Goal: Transaction & Acquisition: Book appointment/travel/reservation

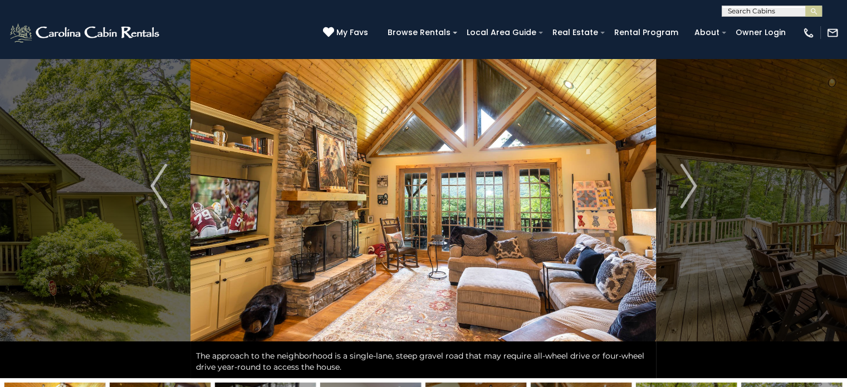
scroll to position [9, 0]
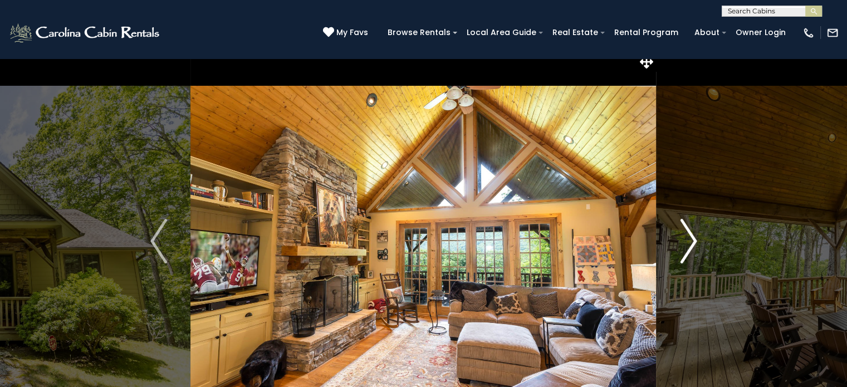
click at [689, 242] on img "Next" at bounding box center [688, 241] width 17 height 45
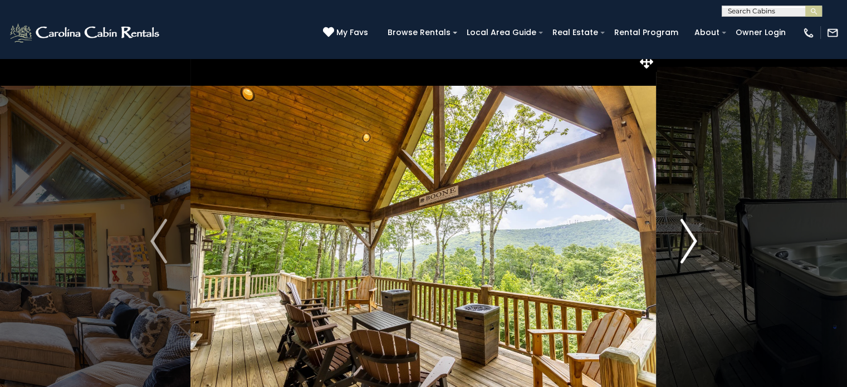
click at [689, 242] on img "Next" at bounding box center [688, 241] width 17 height 45
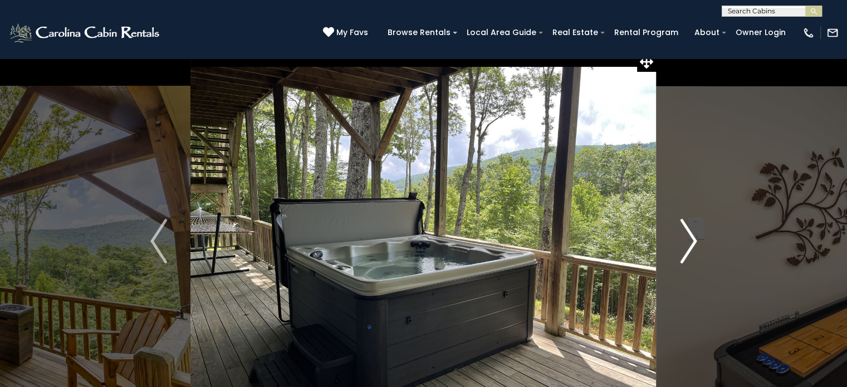
click at [689, 242] on img "Next" at bounding box center [688, 241] width 17 height 45
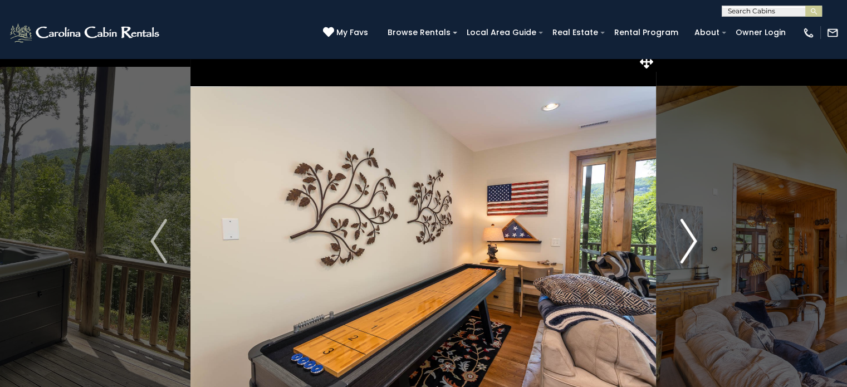
click at [689, 242] on img "Next" at bounding box center [688, 241] width 17 height 45
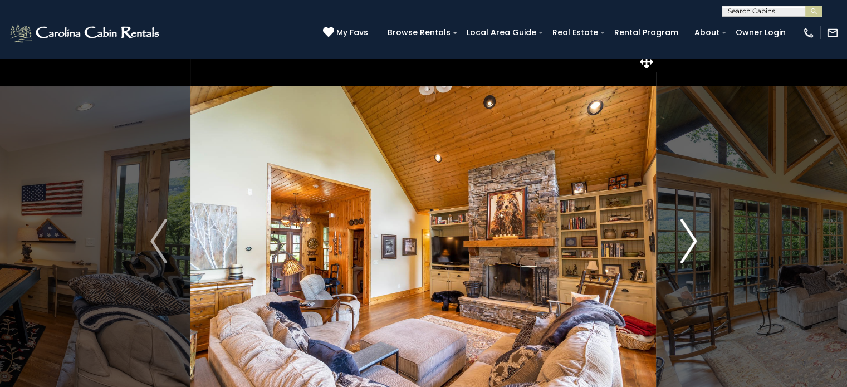
click at [689, 242] on img "Next" at bounding box center [688, 241] width 17 height 45
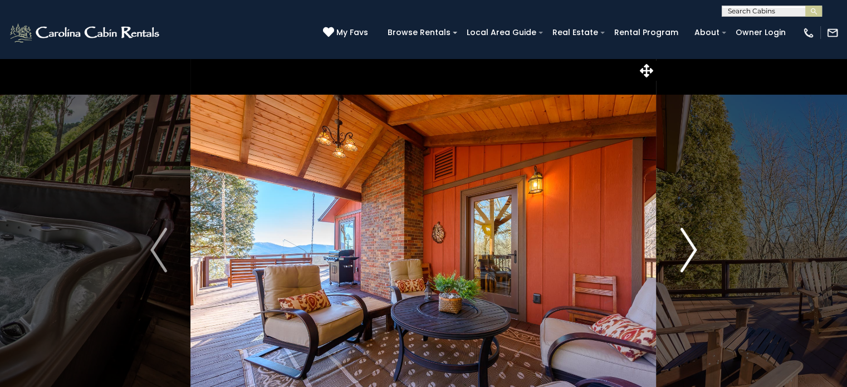
click at [690, 243] on img "Next" at bounding box center [688, 250] width 17 height 45
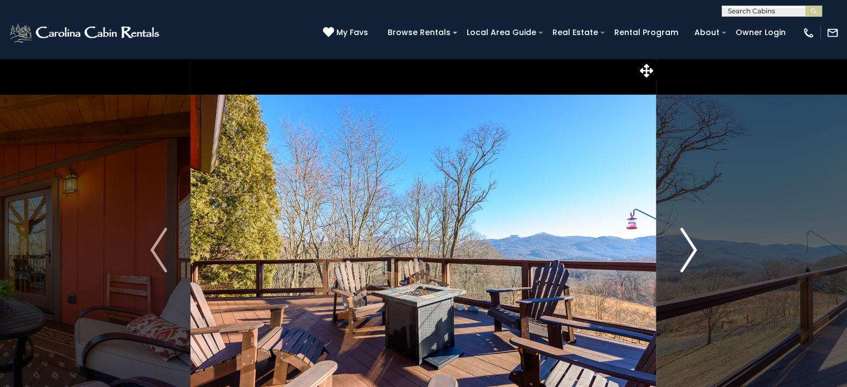
click at [690, 243] on img "Next" at bounding box center [688, 250] width 17 height 45
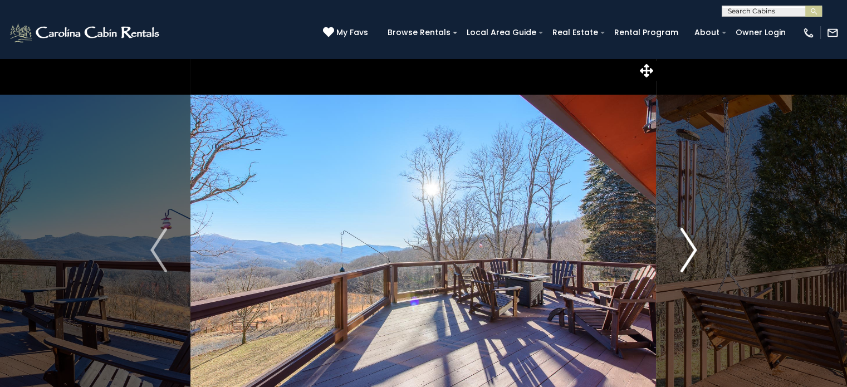
click at [690, 243] on img "Next" at bounding box center [688, 250] width 17 height 45
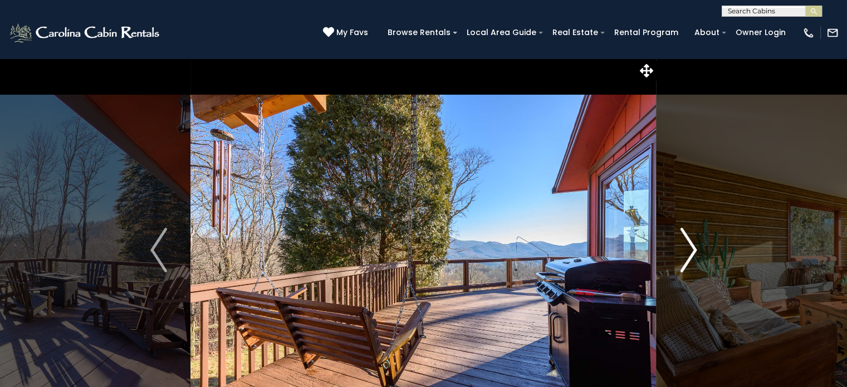
click at [690, 243] on img "Next" at bounding box center [688, 250] width 17 height 45
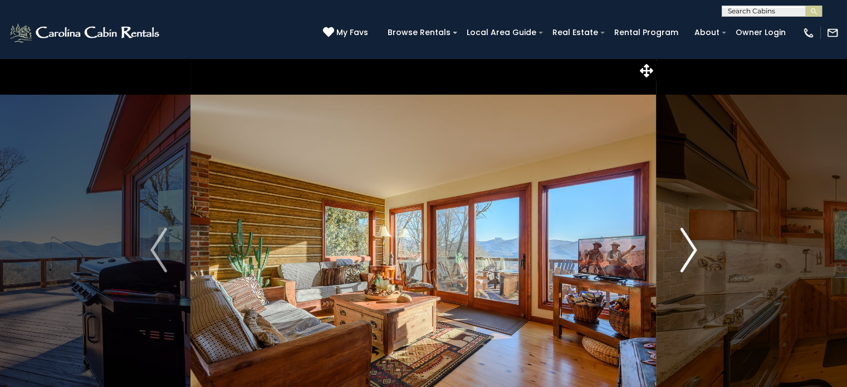
click at [690, 243] on img "Next" at bounding box center [688, 250] width 17 height 45
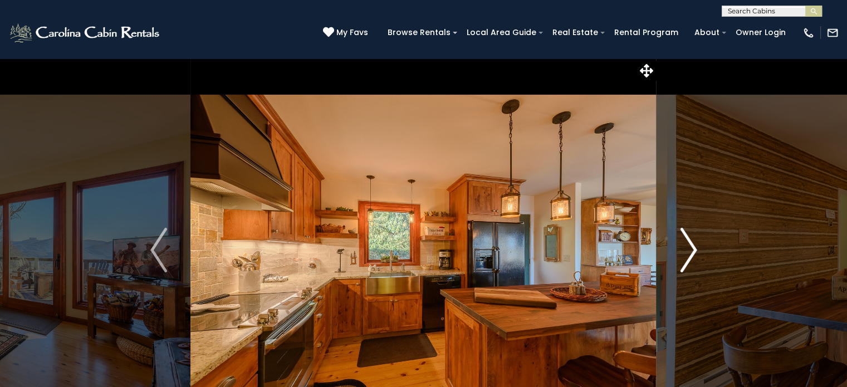
click at [690, 243] on img "Next" at bounding box center [688, 250] width 17 height 45
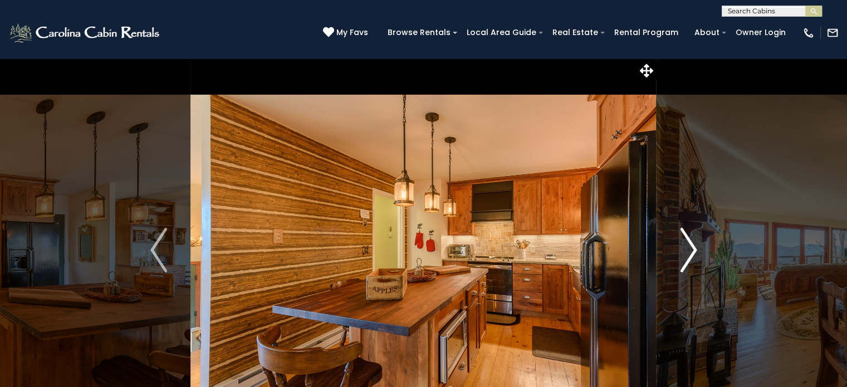
click at [690, 243] on img "Next" at bounding box center [688, 250] width 17 height 45
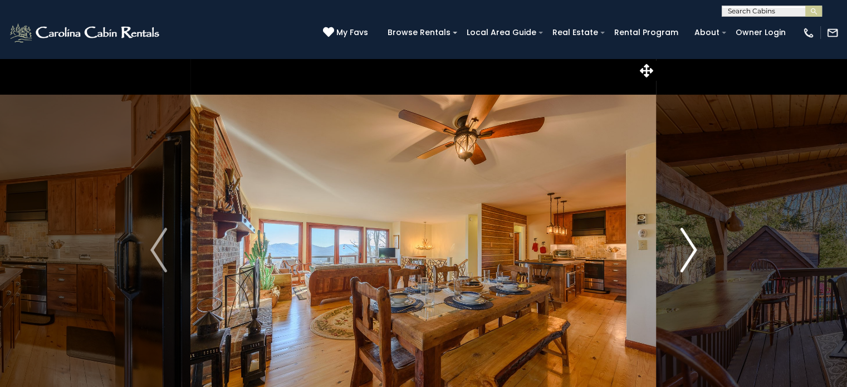
click at [690, 243] on img "Next" at bounding box center [688, 250] width 17 height 45
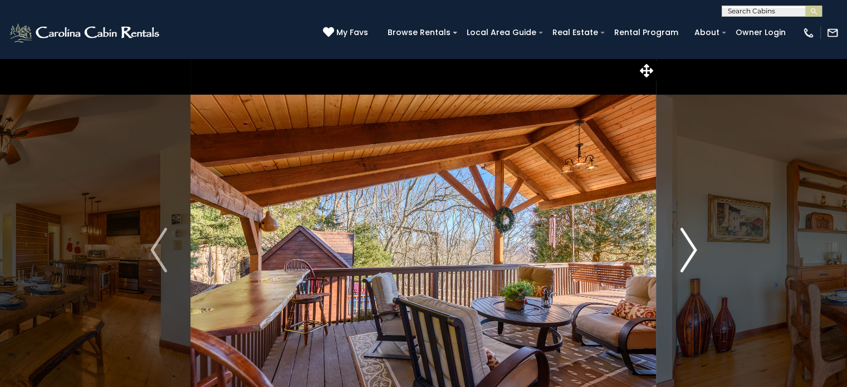
click at [690, 243] on img "Next" at bounding box center [688, 250] width 17 height 45
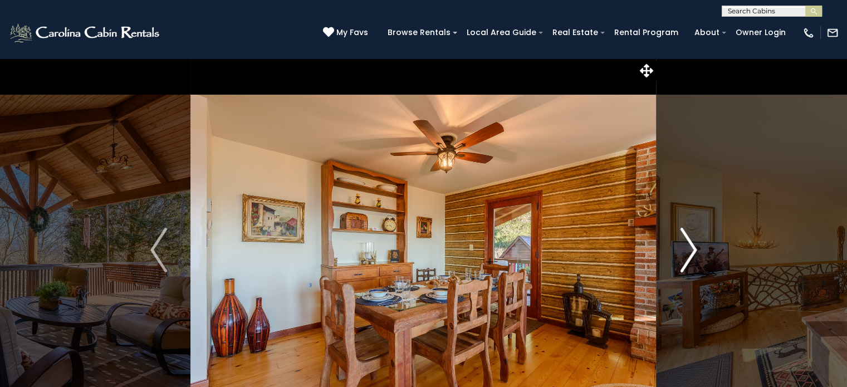
click at [690, 243] on img "Next" at bounding box center [688, 250] width 17 height 45
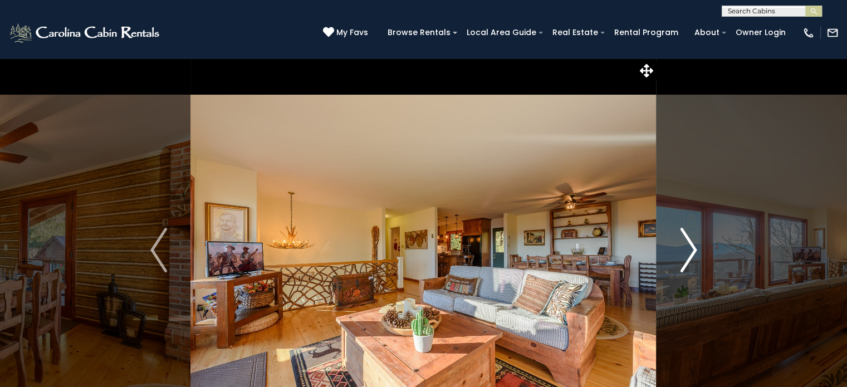
click at [690, 243] on img "Next" at bounding box center [688, 250] width 17 height 45
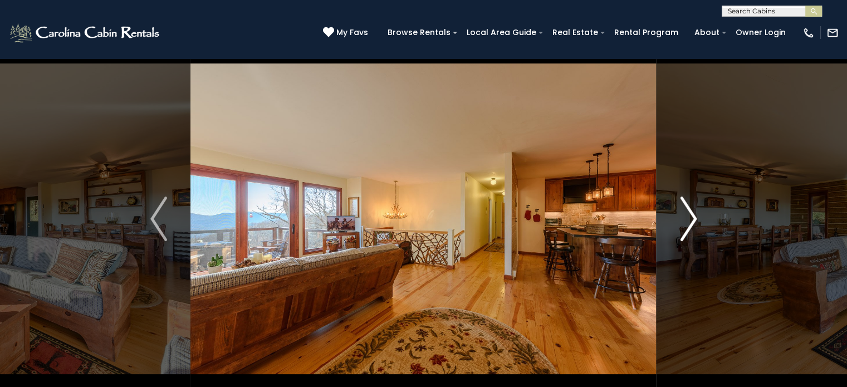
scroll to position [30, 0]
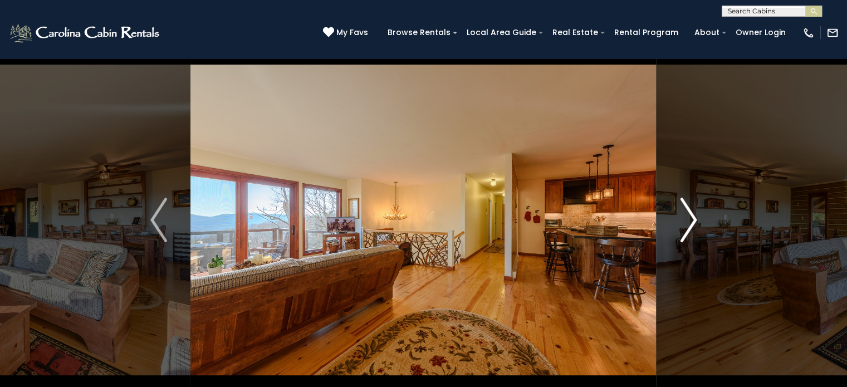
click at [686, 218] on img "Next" at bounding box center [688, 220] width 17 height 45
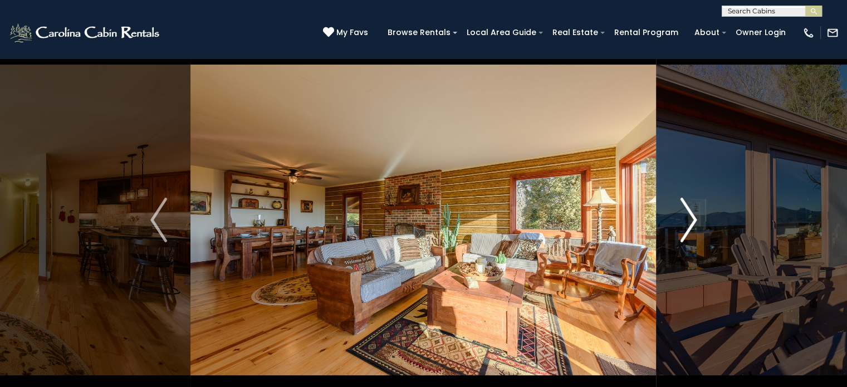
click at [686, 218] on img "Next" at bounding box center [688, 220] width 17 height 45
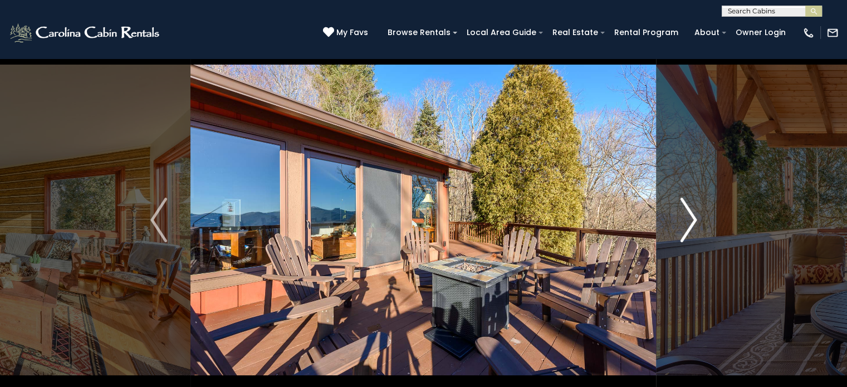
click at [686, 218] on img "Next" at bounding box center [688, 220] width 17 height 45
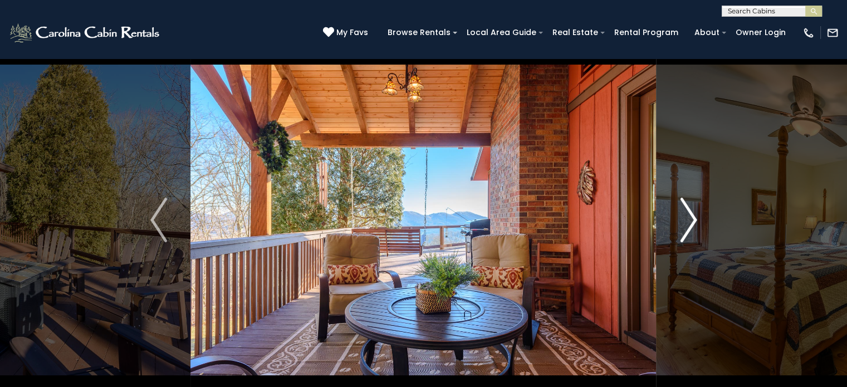
click at [686, 218] on img "Next" at bounding box center [688, 220] width 17 height 45
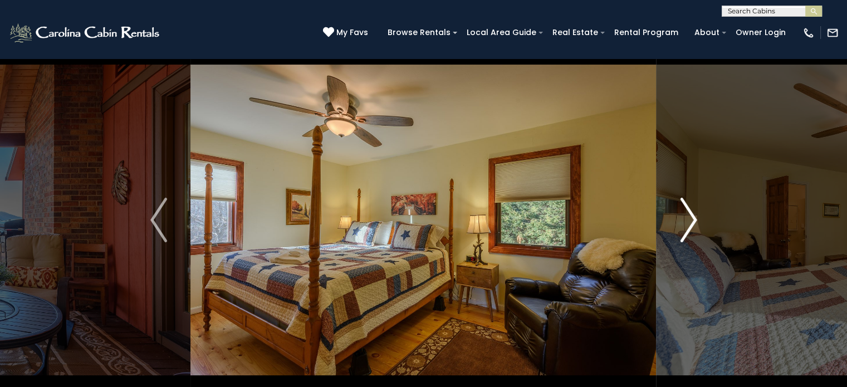
click at [686, 218] on img "Next" at bounding box center [688, 220] width 17 height 45
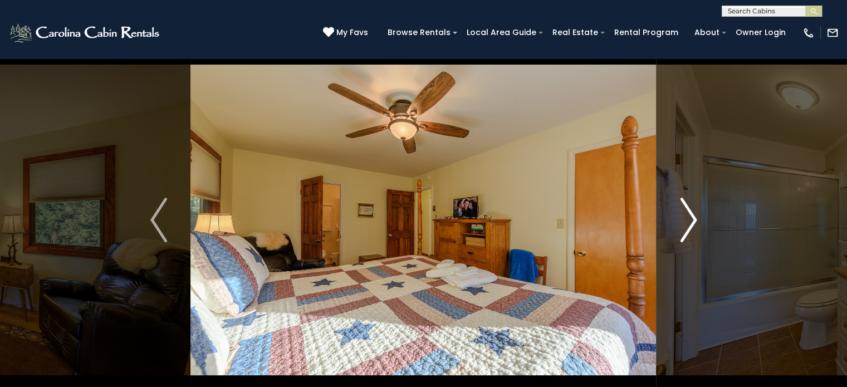
click at [686, 218] on img "Next" at bounding box center [688, 220] width 17 height 45
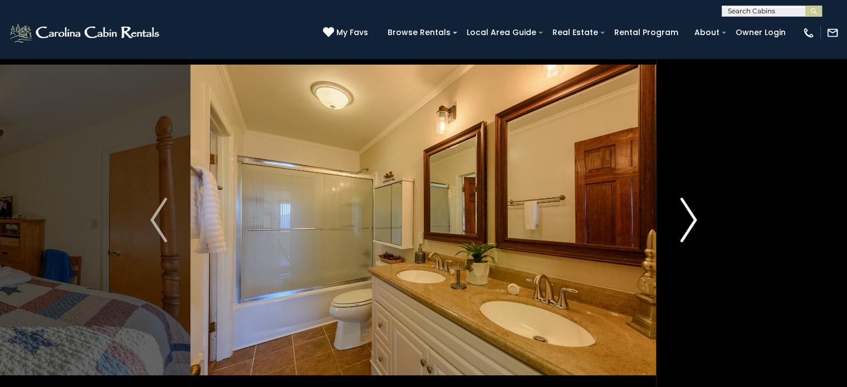
click at [686, 218] on img "Next" at bounding box center [688, 220] width 17 height 45
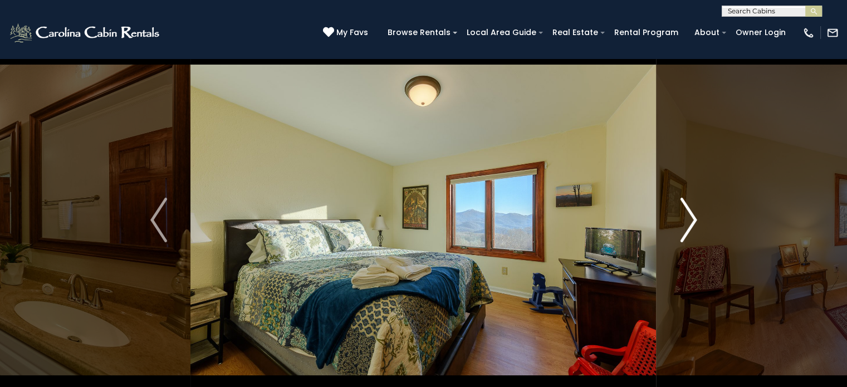
click at [686, 218] on img "Next" at bounding box center [688, 220] width 17 height 45
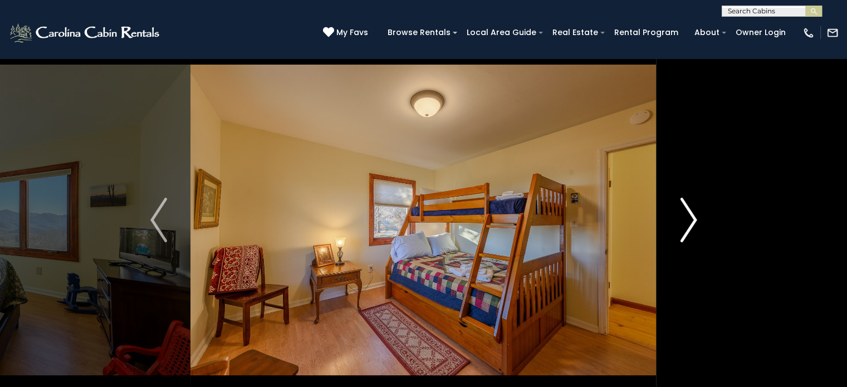
click at [686, 218] on img "Next" at bounding box center [688, 220] width 17 height 45
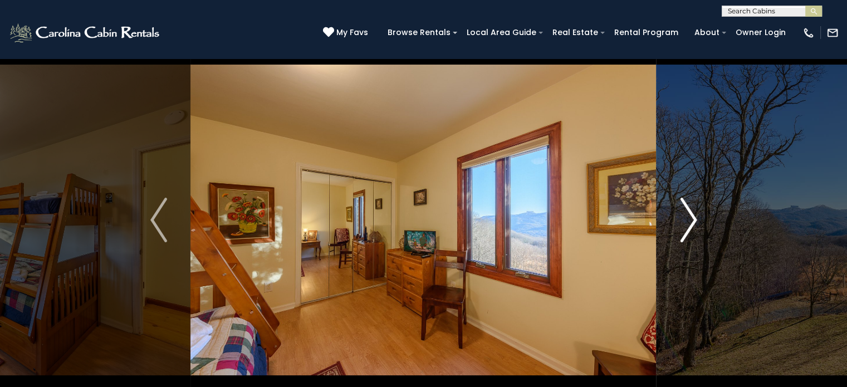
click at [686, 218] on img "Next" at bounding box center [688, 220] width 17 height 45
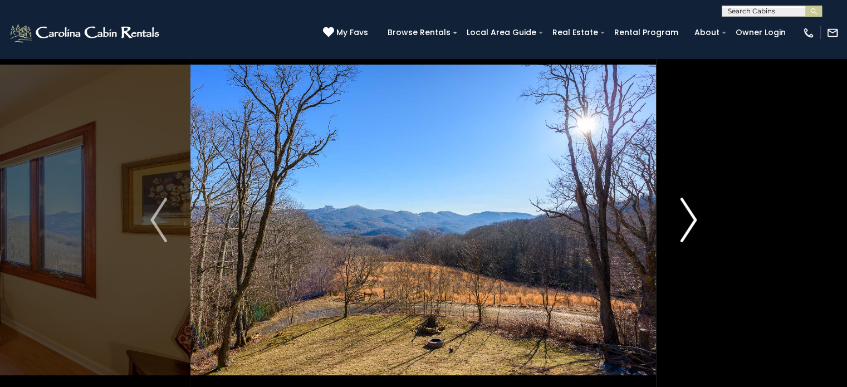
click at [686, 218] on img "Next" at bounding box center [688, 220] width 17 height 45
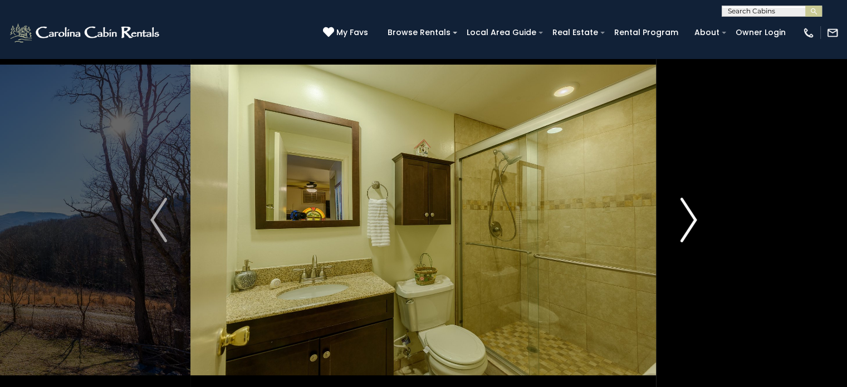
click at [686, 218] on img "Next" at bounding box center [688, 220] width 17 height 45
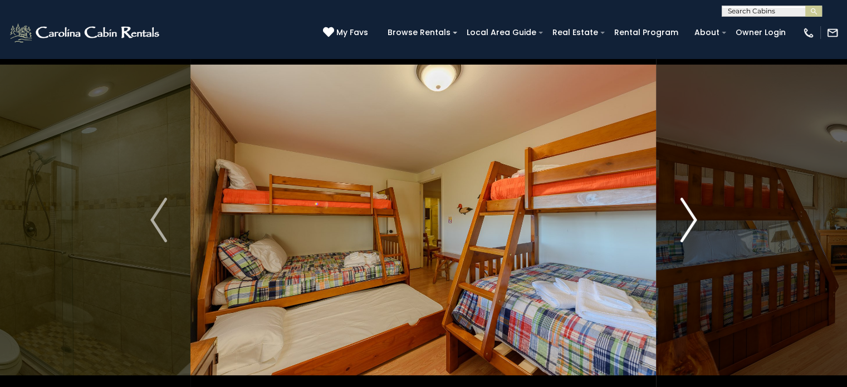
click at [686, 218] on img "Next" at bounding box center [688, 220] width 17 height 45
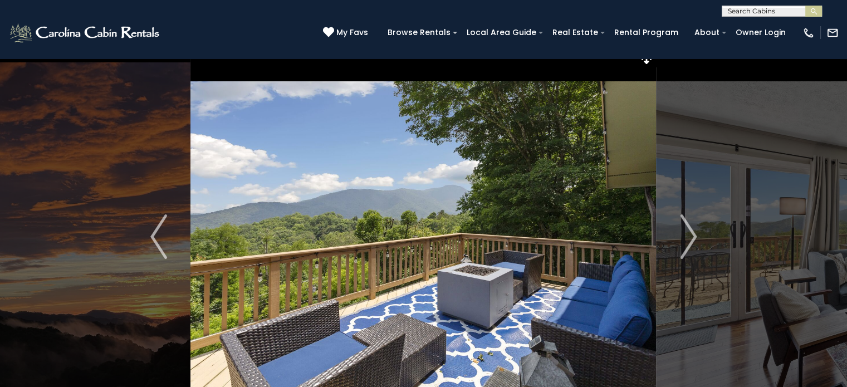
scroll to position [14, 0]
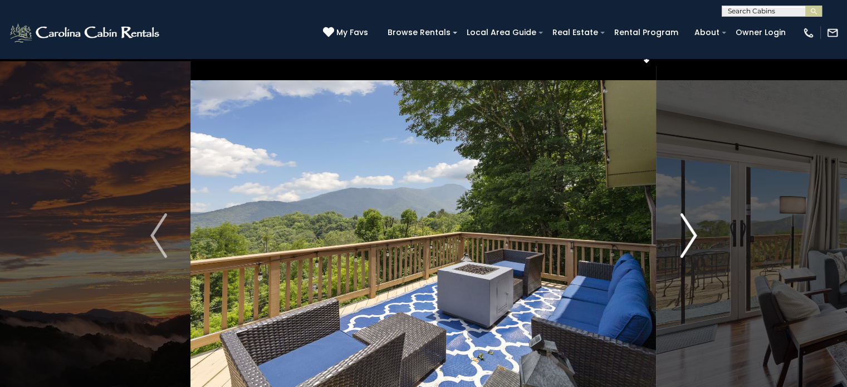
click at [691, 235] on img "Next" at bounding box center [688, 235] width 17 height 45
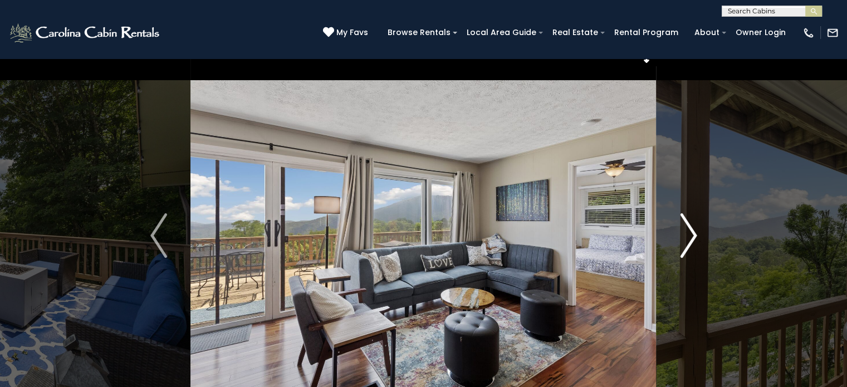
click at [691, 235] on img "Next" at bounding box center [688, 235] width 17 height 45
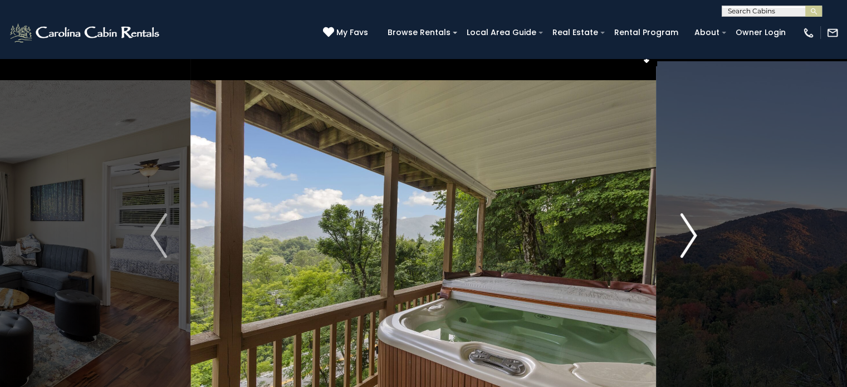
click at [691, 235] on img "Next" at bounding box center [688, 235] width 17 height 45
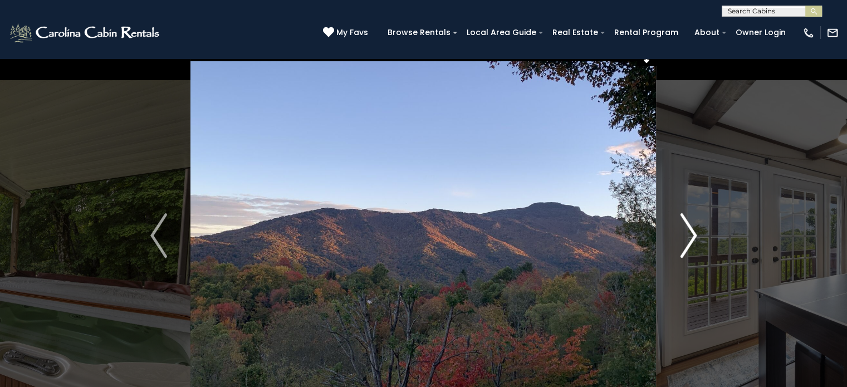
click at [691, 235] on img "Next" at bounding box center [688, 235] width 17 height 45
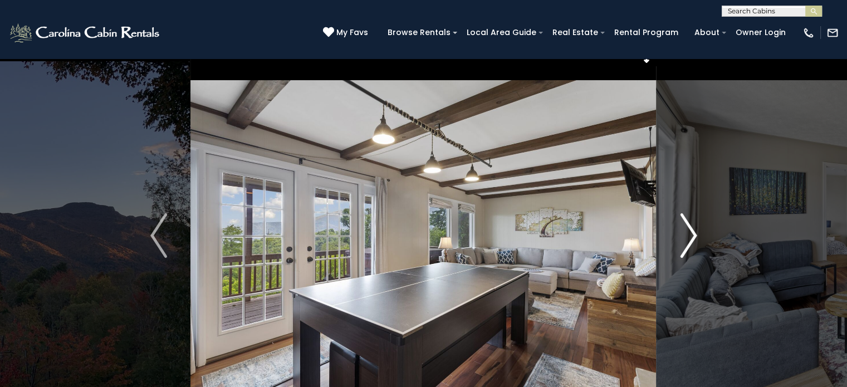
click at [691, 235] on img "Next" at bounding box center [688, 235] width 17 height 45
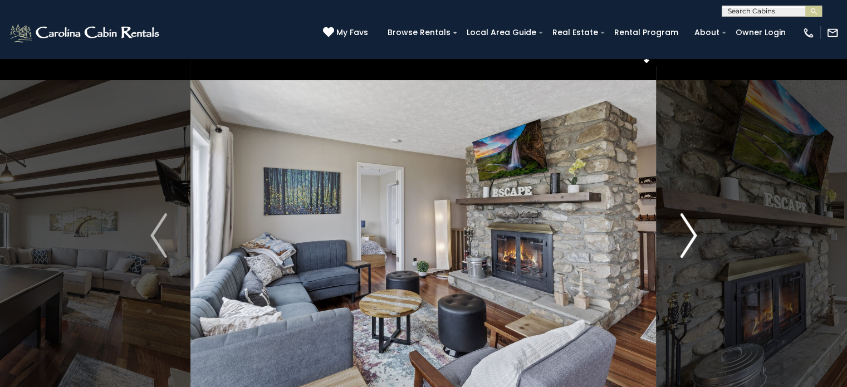
click at [691, 235] on img "Next" at bounding box center [688, 235] width 17 height 45
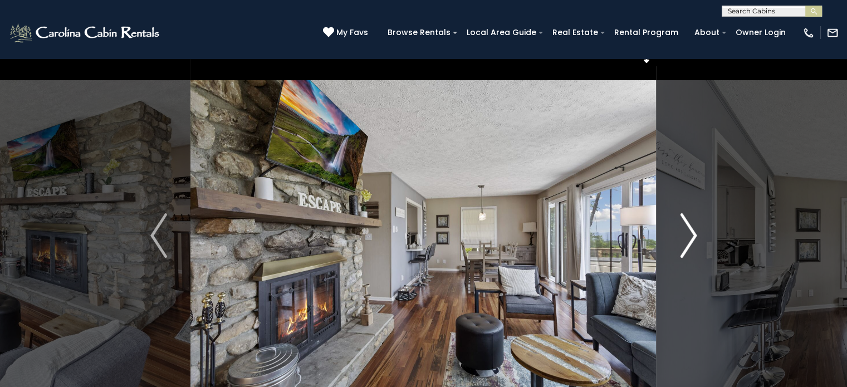
click at [691, 235] on img "Next" at bounding box center [688, 235] width 17 height 45
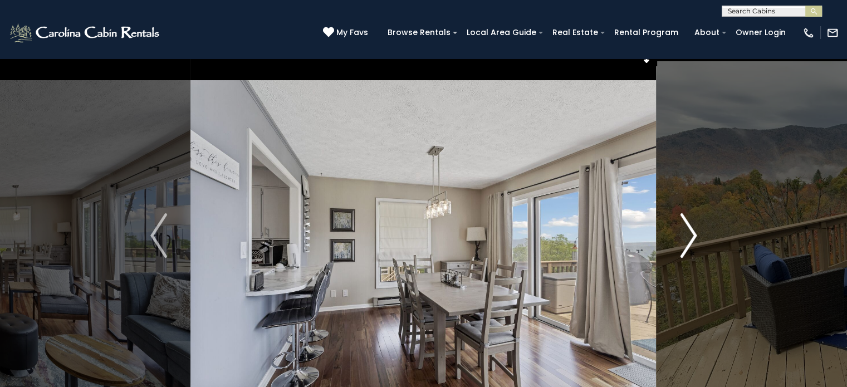
click at [691, 235] on img "Next" at bounding box center [688, 235] width 17 height 45
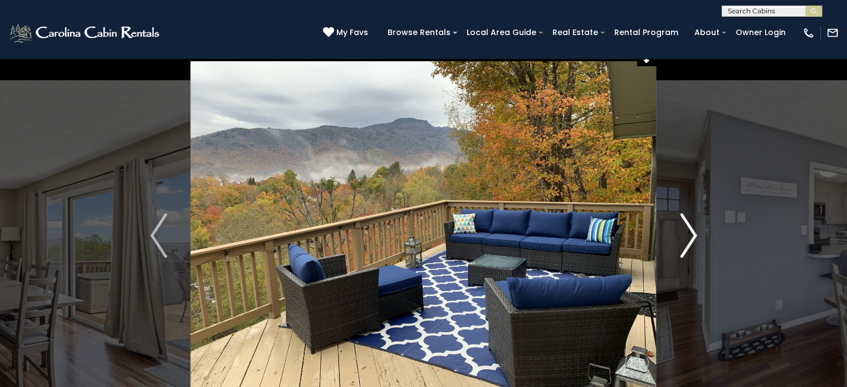
click at [691, 235] on img "Next" at bounding box center [688, 235] width 17 height 45
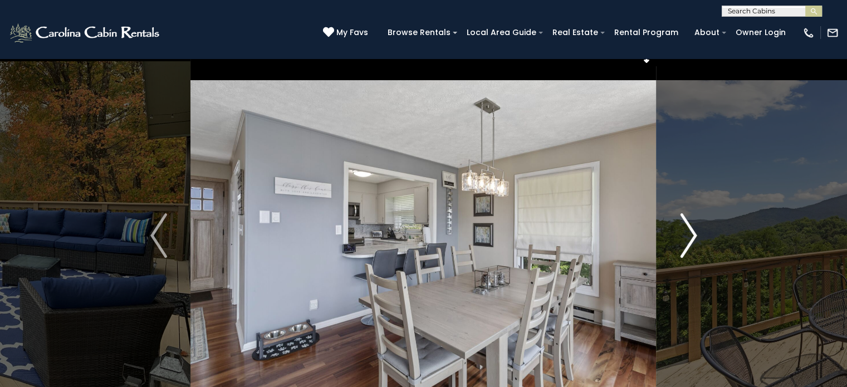
click at [691, 235] on img "Next" at bounding box center [688, 235] width 17 height 45
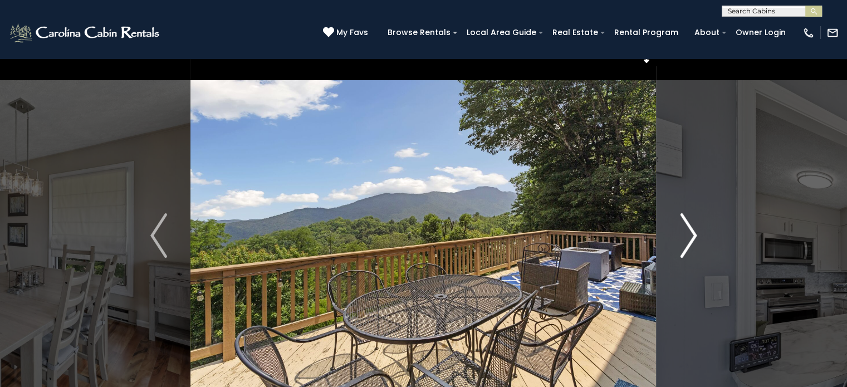
click at [691, 235] on img "Next" at bounding box center [688, 235] width 17 height 45
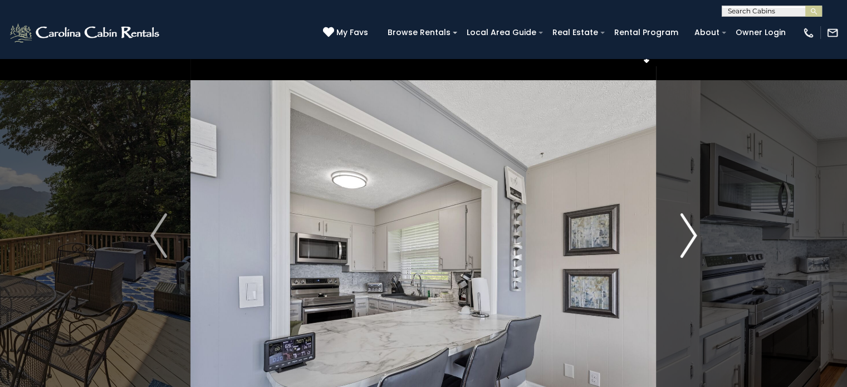
click at [691, 235] on img "Next" at bounding box center [688, 235] width 17 height 45
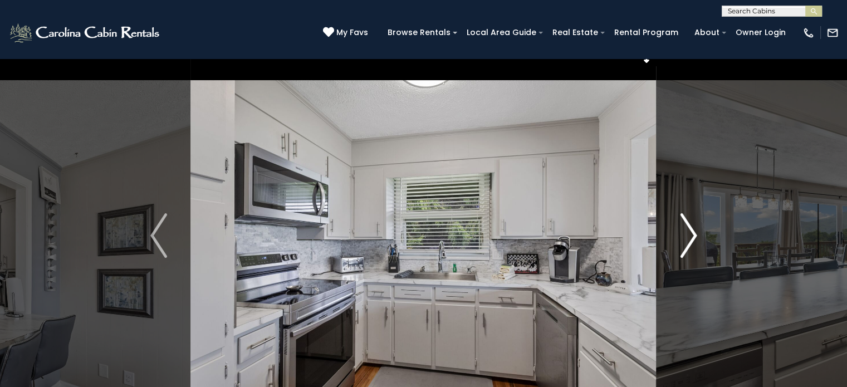
click at [691, 235] on img "Next" at bounding box center [688, 235] width 17 height 45
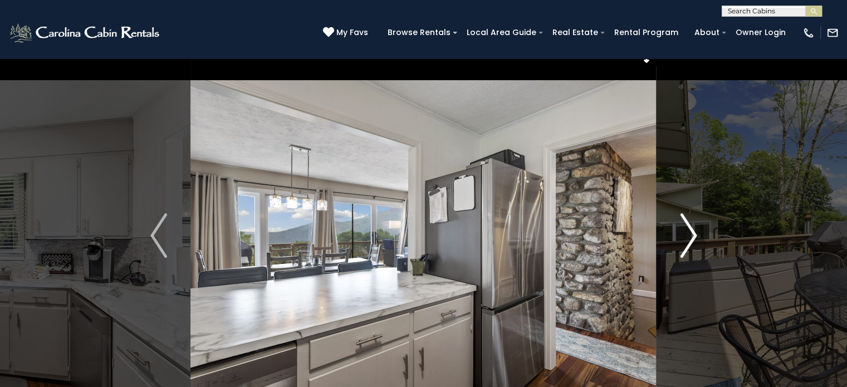
click at [691, 235] on img "Next" at bounding box center [688, 235] width 17 height 45
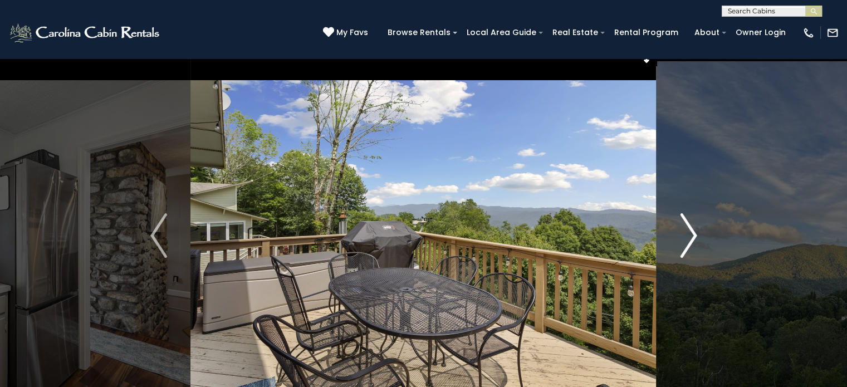
click at [691, 235] on img "Next" at bounding box center [688, 235] width 17 height 45
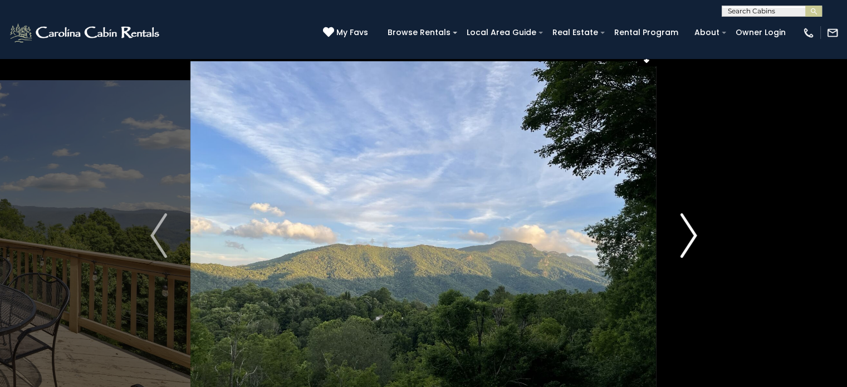
click at [691, 235] on img "Next" at bounding box center [688, 235] width 17 height 45
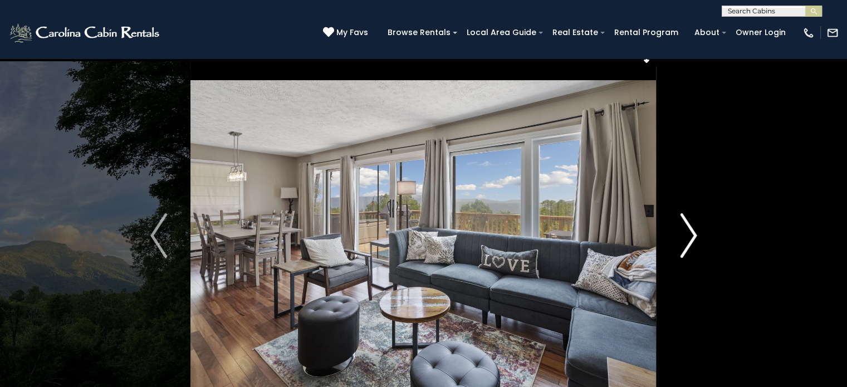
click at [691, 235] on img "Next" at bounding box center [688, 235] width 17 height 45
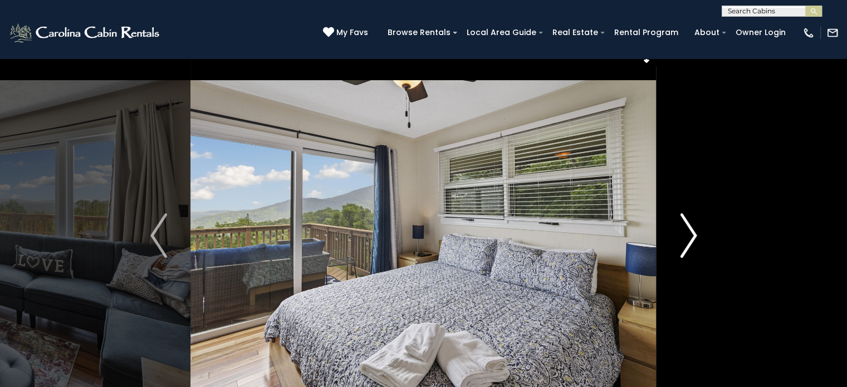
click at [691, 235] on img "Next" at bounding box center [688, 235] width 17 height 45
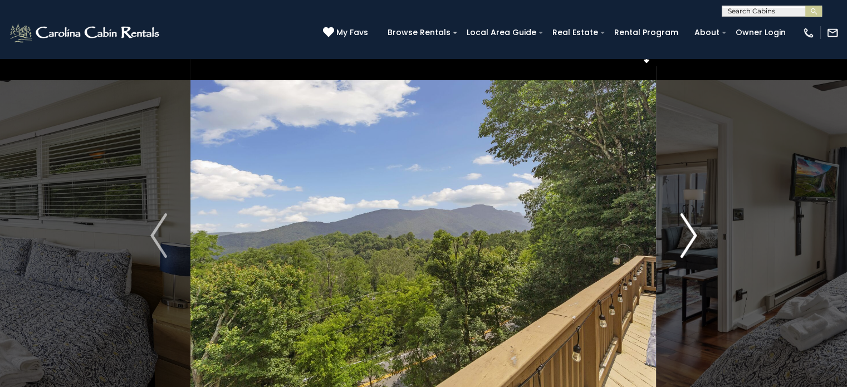
click at [691, 235] on img "Next" at bounding box center [688, 235] width 17 height 45
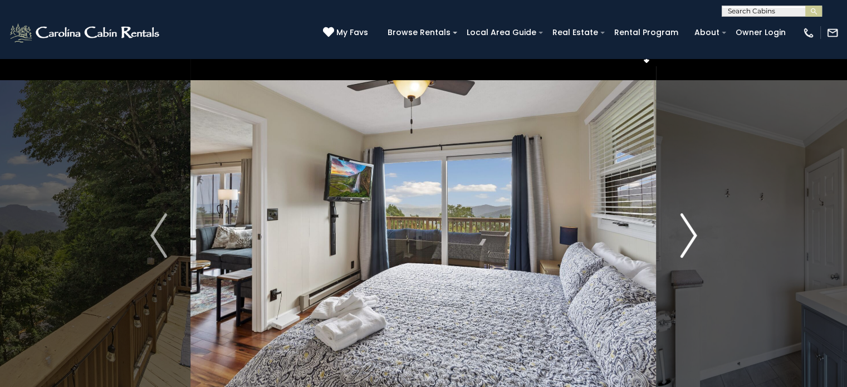
click at [691, 235] on img "Next" at bounding box center [688, 235] width 17 height 45
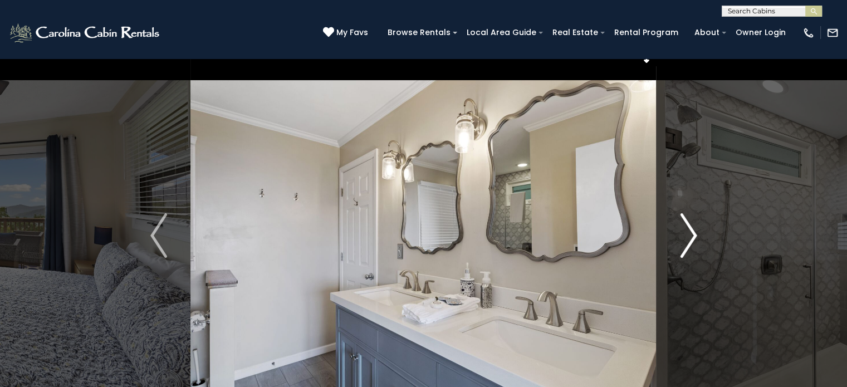
click at [691, 235] on img "Next" at bounding box center [688, 235] width 17 height 45
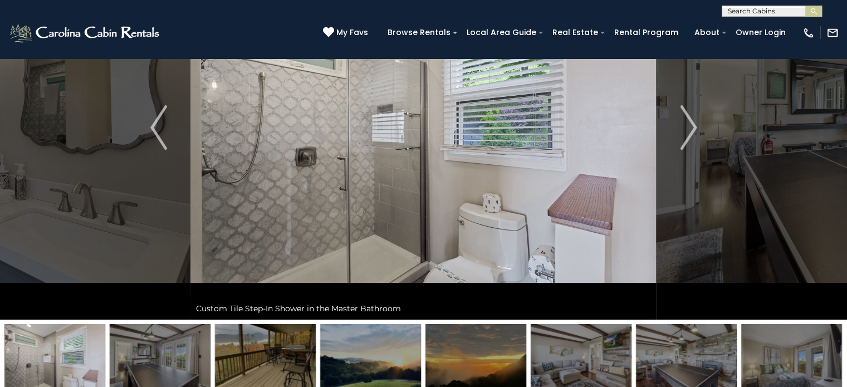
scroll to position [124, 0]
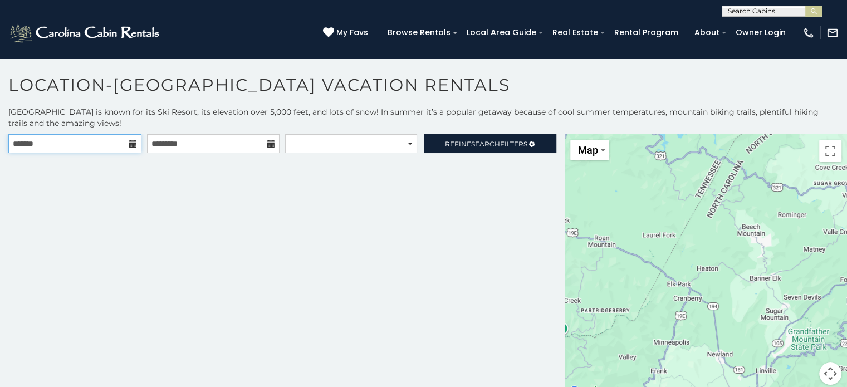
click at [85, 140] on input "text" at bounding box center [74, 143] width 133 height 19
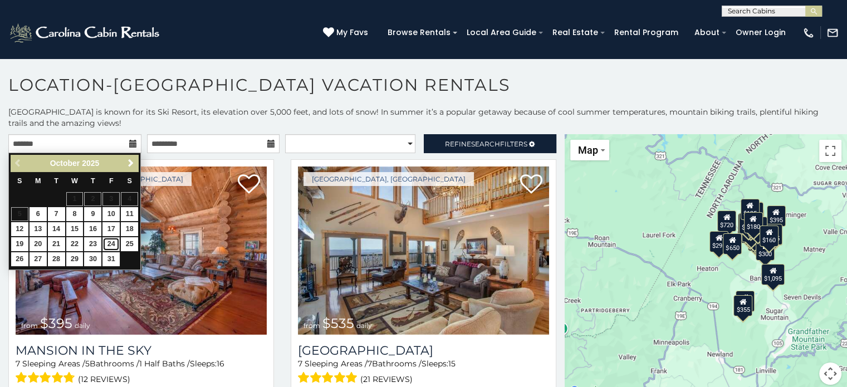
click at [112, 238] on link "24" at bounding box center [110, 244] width 17 height 14
type input "**********"
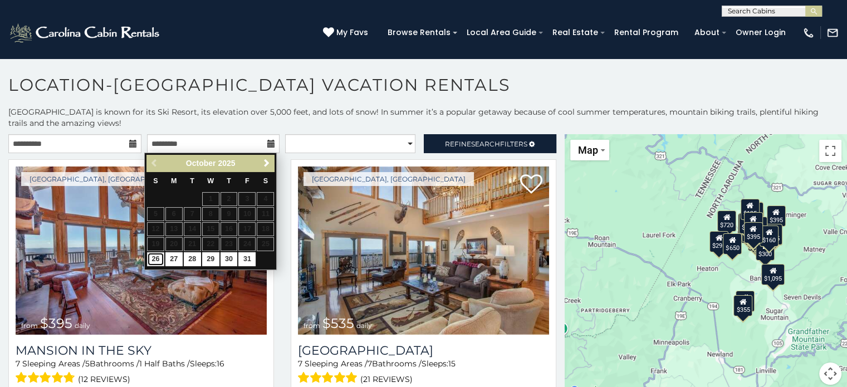
click at [158, 258] on link "26" at bounding box center [155, 259] width 17 height 14
type input "**********"
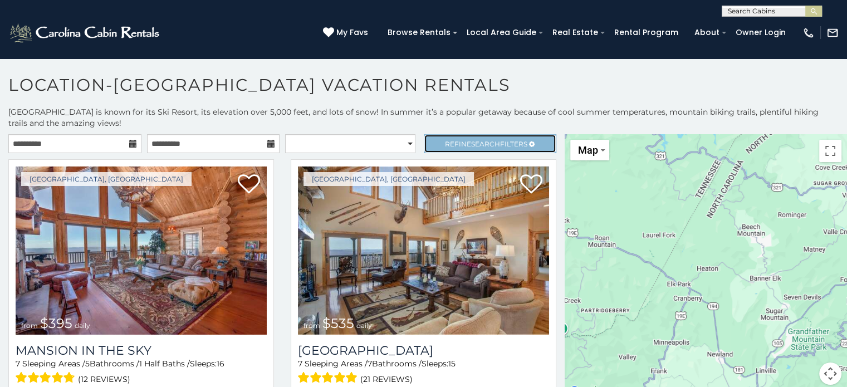
click at [451, 150] on link "Refine Search Filters" at bounding box center [490, 143] width 133 height 19
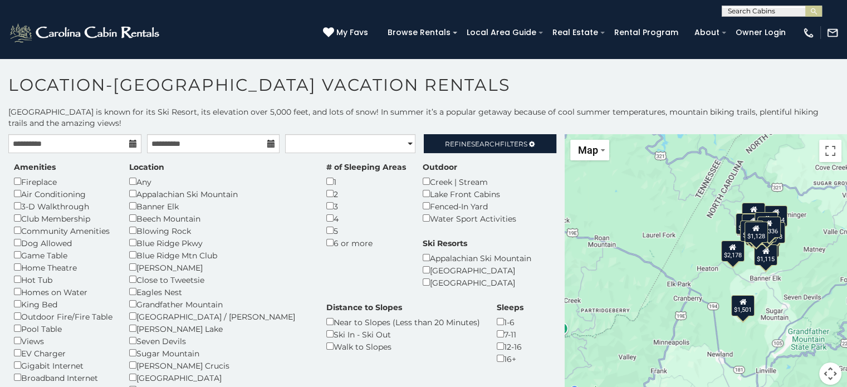
click at [456, 154] on div "Amenities Fireplace Air Conditioning 3-D Walkthrough Club Membership Community …" at bounding box center [282, 314] width 553 height 322
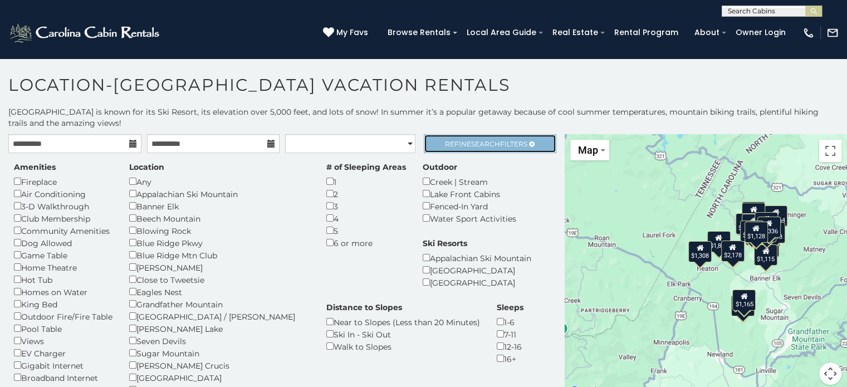
click at [454, 142] on span "Refine Search Filters" at bounding box center [486, 144] width 82 height 8
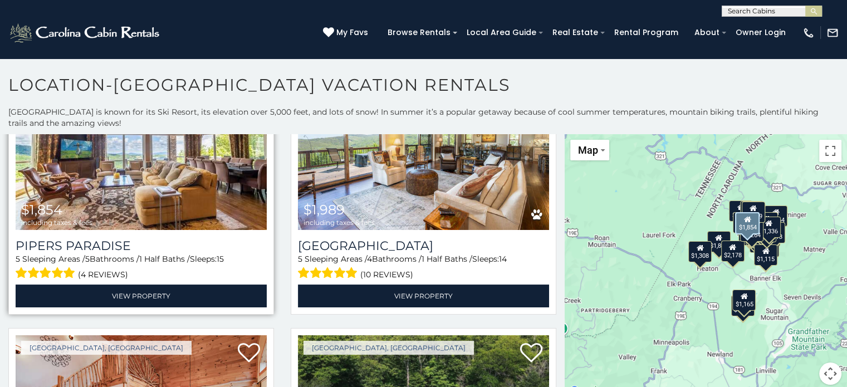
scroll to position [106, 0]
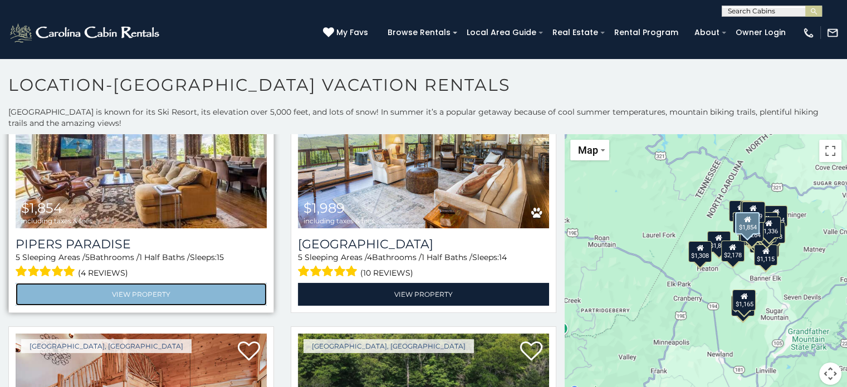
click at [121, 295] on link "View Property" at bounding box center [141, 294] width 251 height 23
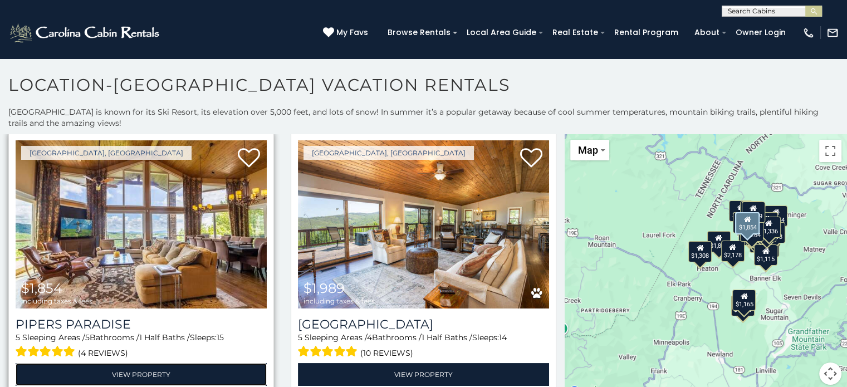
scroll to position [26, 0]
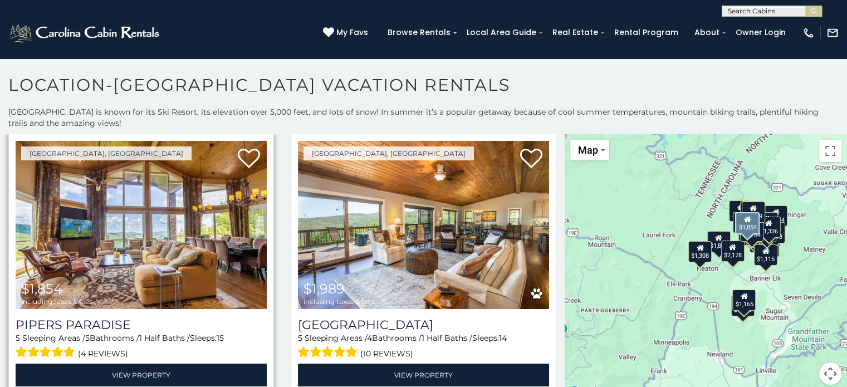
click at [160, 218] on img at bounding box center [141, 225] width 251 height 168
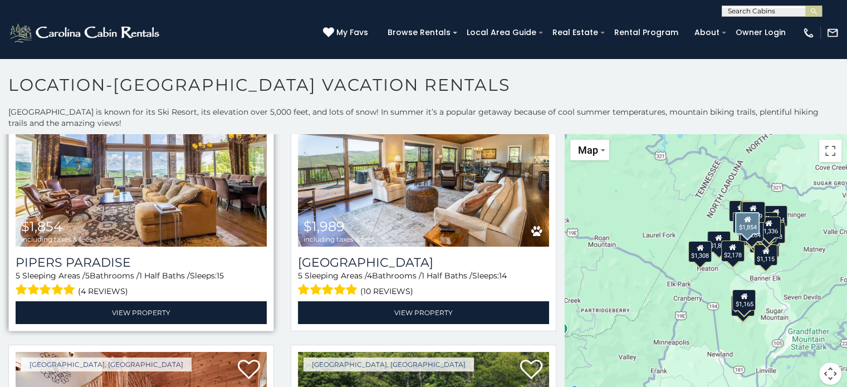
scroll to position [100, 0]
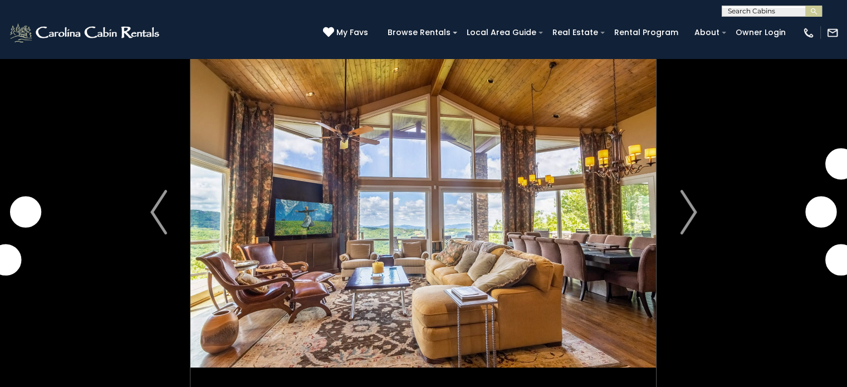
scroll to position [38, 0]
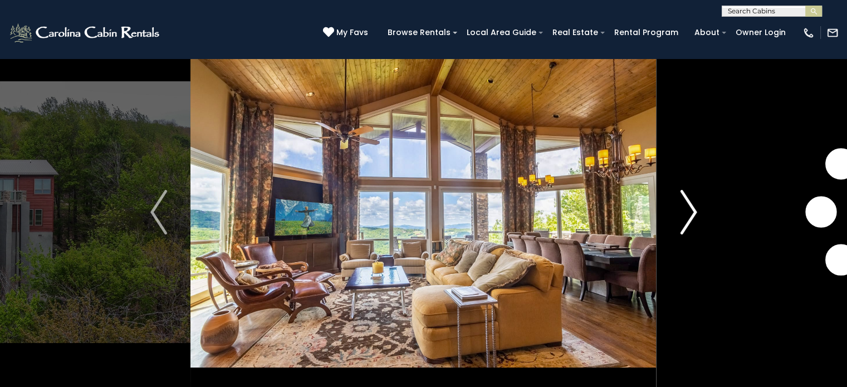
click at [686, 215] on img "Next" at bounding box center [688, 212] width 17 height 45
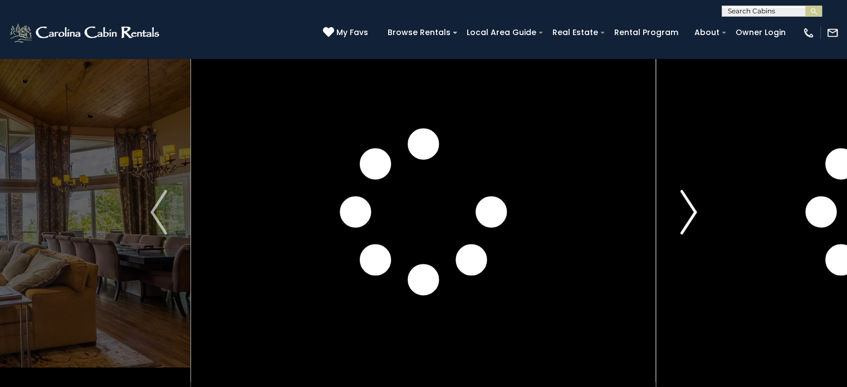
click at [686, 215] on img "Next" at bounding box center [688, 212] width 17 height 45
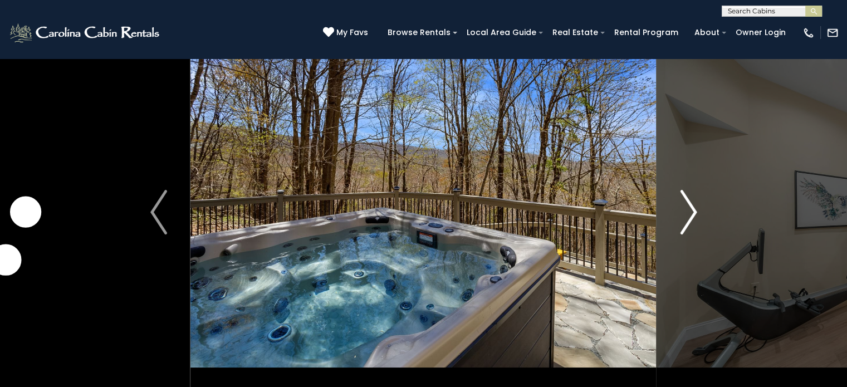
click at [686, 215] on img "Next" at bounding box center [688, 212] width 17 height 45
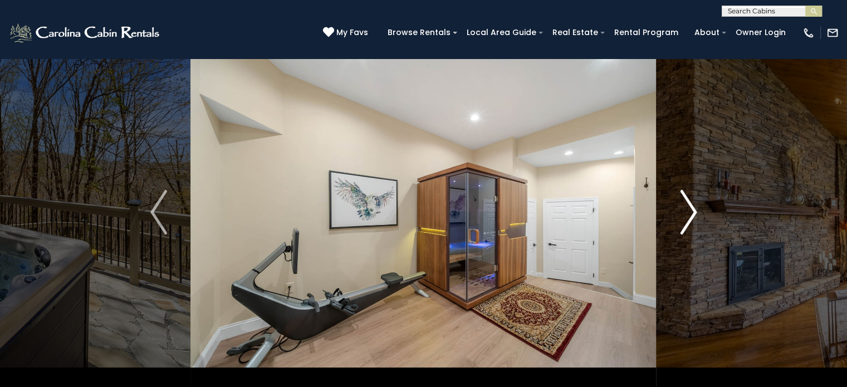
click at [686, 215] on img "Next" at bounding box center [688, 212] width 17 height 45
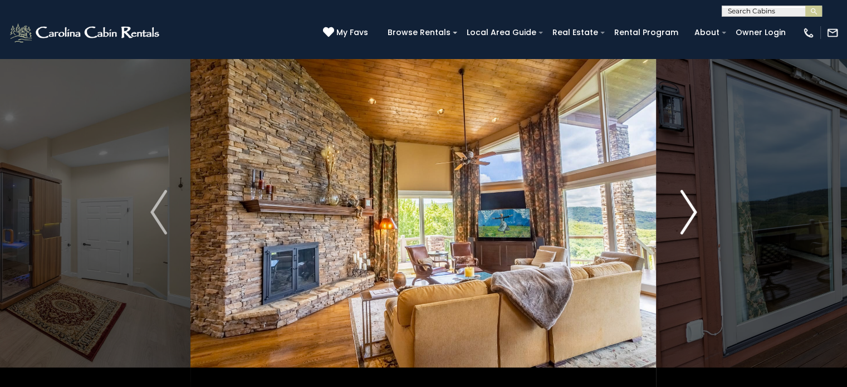
click at [686, 215] on img "Next" at bounding box center [688, 212] width 17 height 45
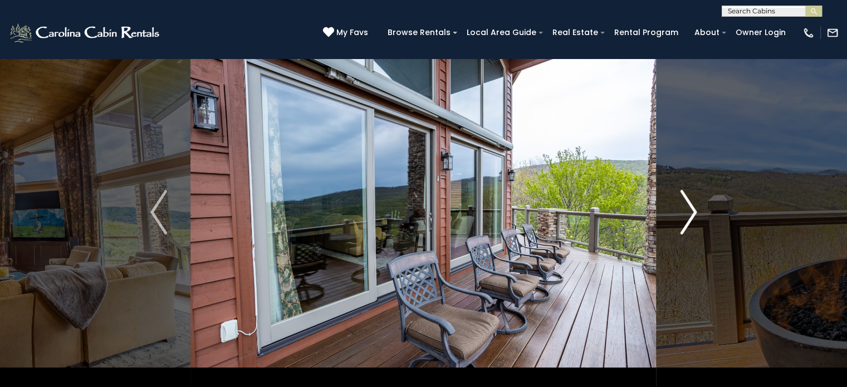
click at [686, 215] on img "Next" at bounding box center [688, 212] width 17 height 45
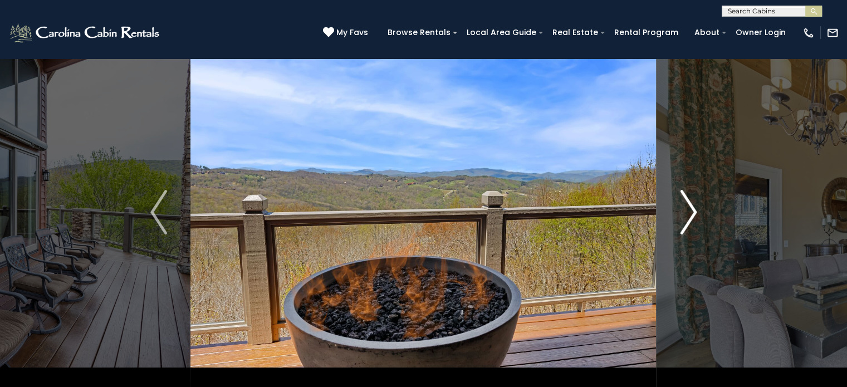
click at [686, 215] on img "Next" at bounding box center [688, 212] width 17 height 45
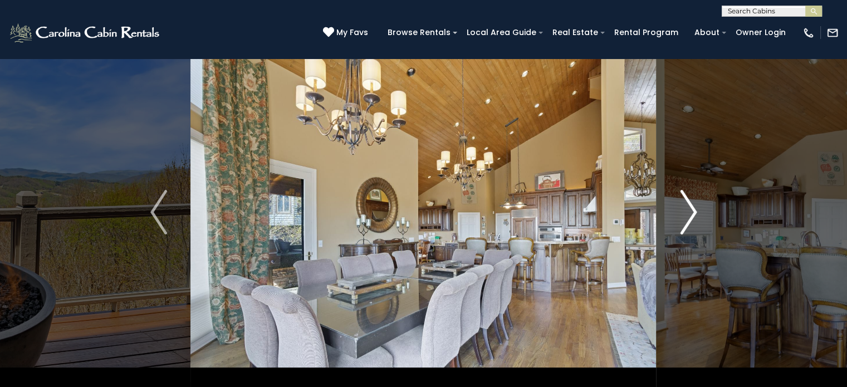
click at [686, 215] on img "Next" at bounding box center [688, 212] width 17 height 45
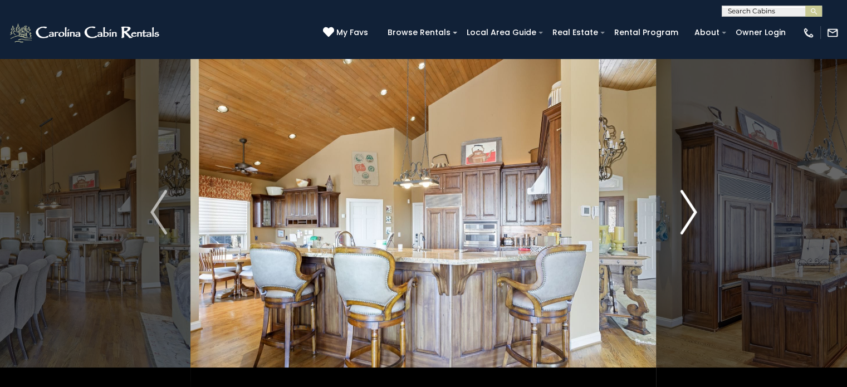
click at [686, 215] on img "Next" at bounding box center [688, 212] width 17 height 45
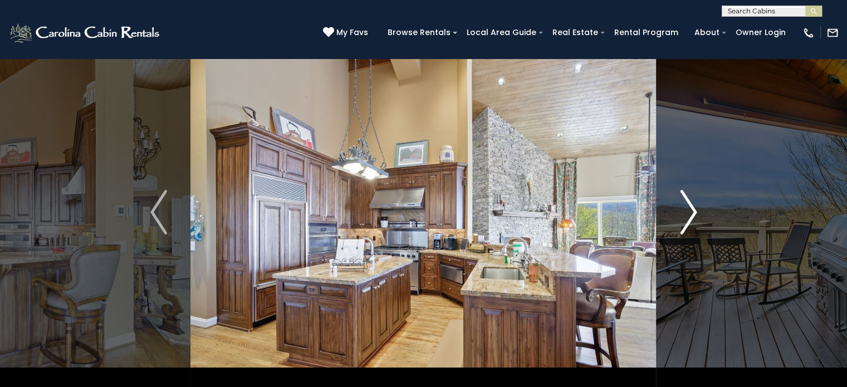
click at [686, 215] on img "Next" at bounding box center [688, 212] width 17 height 45
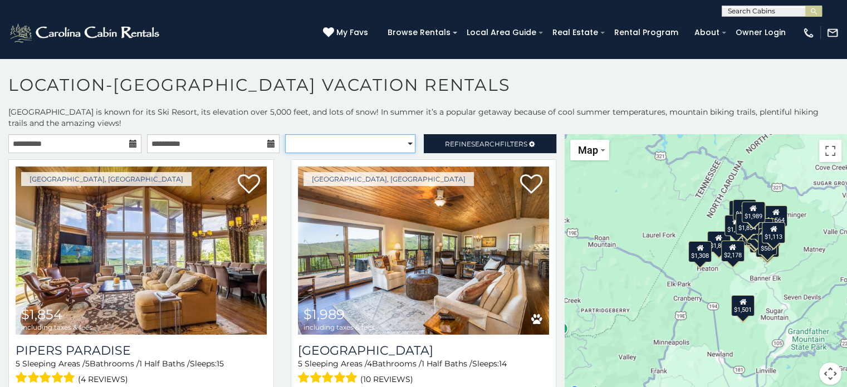
click at [322, 144] on select "**********" at bounding box center [350, 143] width 130 height 19
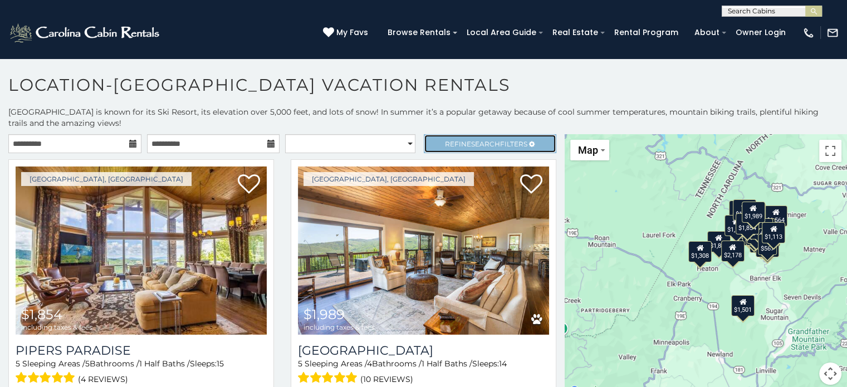
click at [448, 144] on span "Refine Search Filters" at bounding box center [486, 144] width 82 height 8
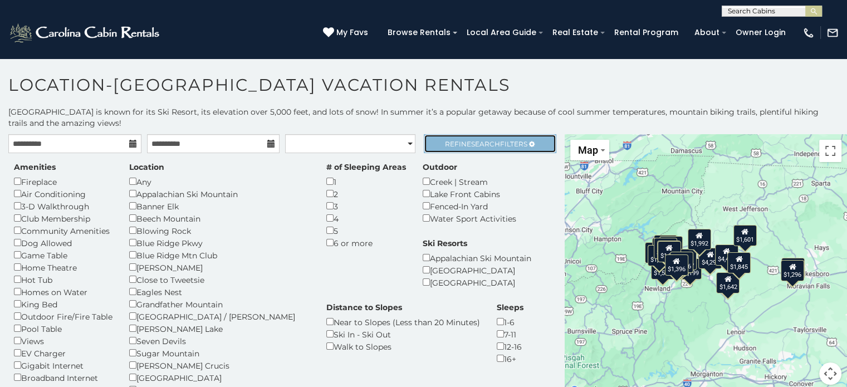
click at [459, 144] on span "Refine Search Filters" at bounding box center [486, 144] width 82 height 8
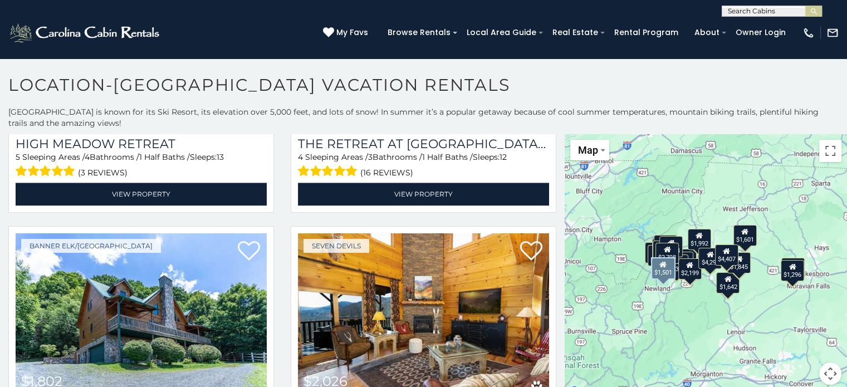
scroll to position [1848, 0]
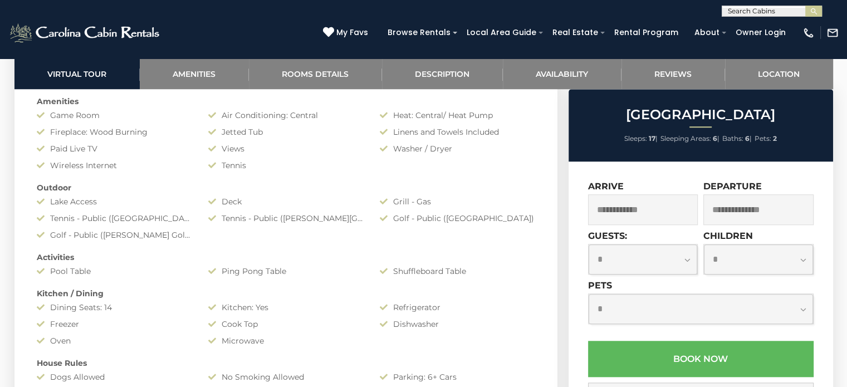
scroll to position [928, 0]
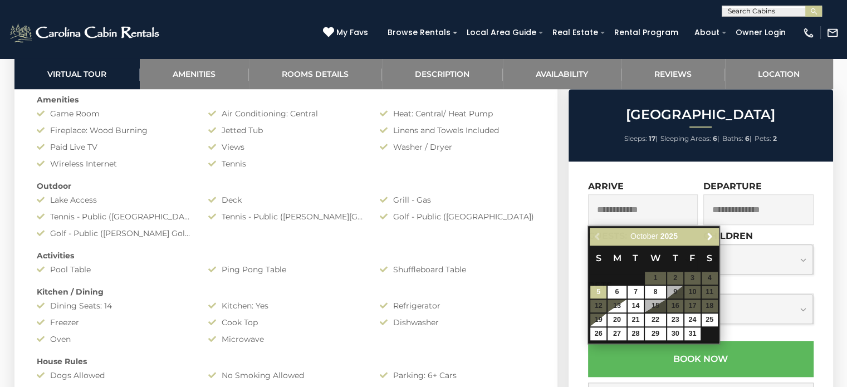
click at [640, 209] on input "text" at bounding box center [643, 209] width 110 height 31
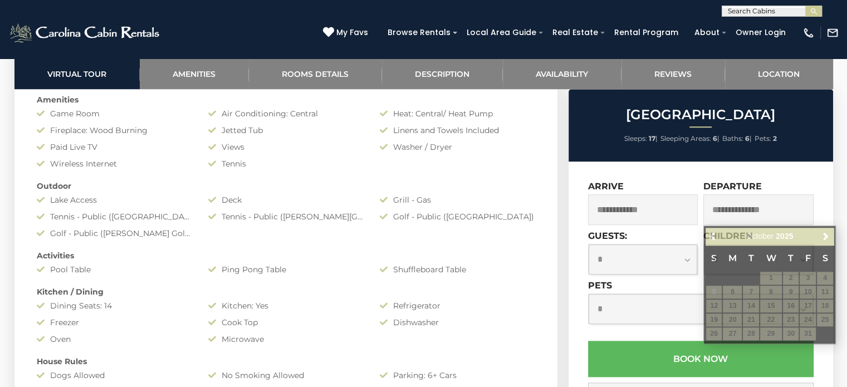
click at [693, 323] on span at bounding box center [693, 322] width 10 height 5
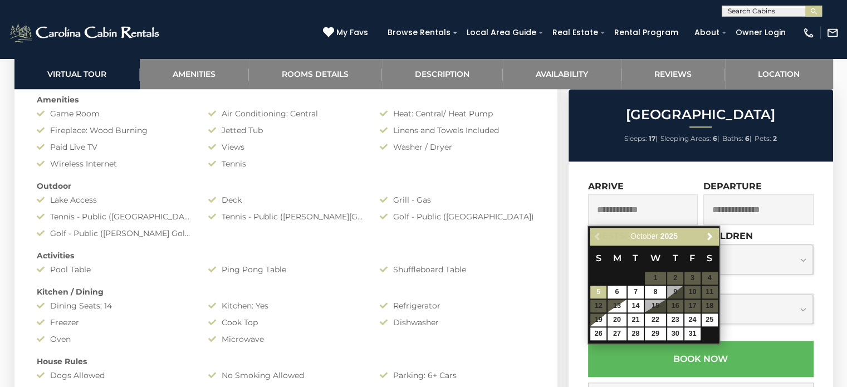
click at [650, 209] on input "text" at bounding box center [643, 209] width 110 height 31
click at [692, 317] on link "24" at bounding box center [692, 319] width 16 height 13
type input "**********"
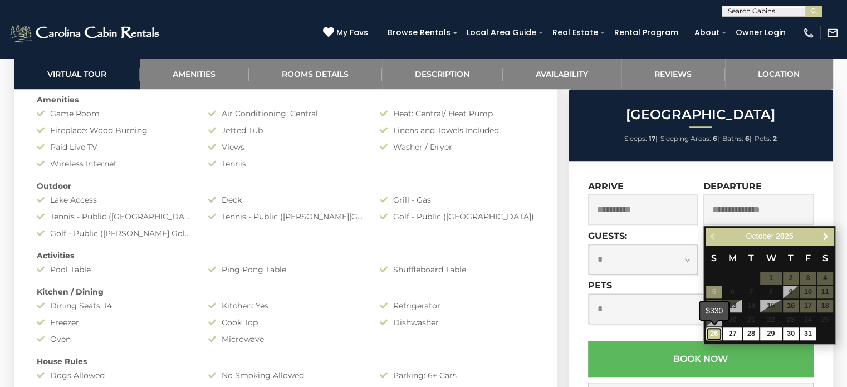
click at [709, 336] on link "26" at bounding box center [714, 333] width 16 height 13
type input "**********"
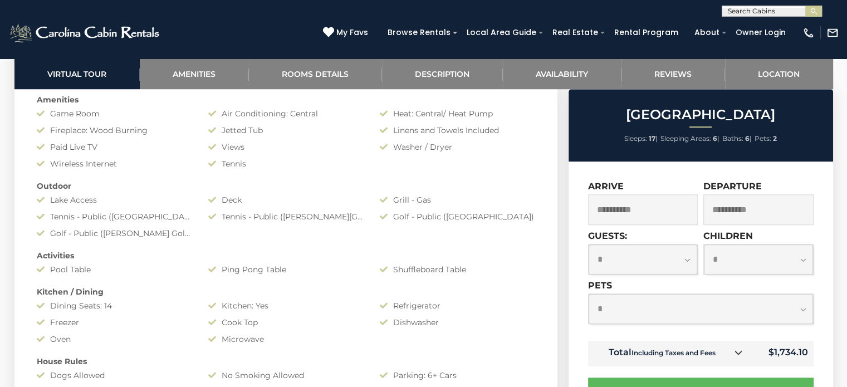
scroll to position [975, 0]
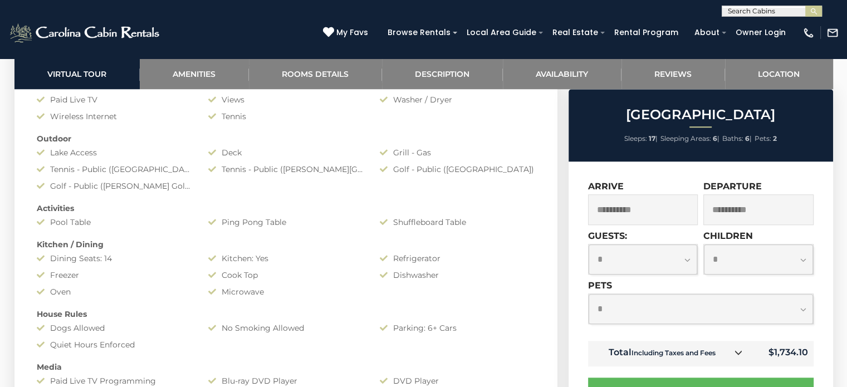
click at [679, 249] on select "**********" at bounding box center [642, 259] width 109 height 30
select select "*"
click at [588, 245] on select "**********" at bounding box center [642, 259] width 109 height 30
click at [717, 265] on select "**********" at bounding box center [758, 259] width 109 height 30
select select "*"
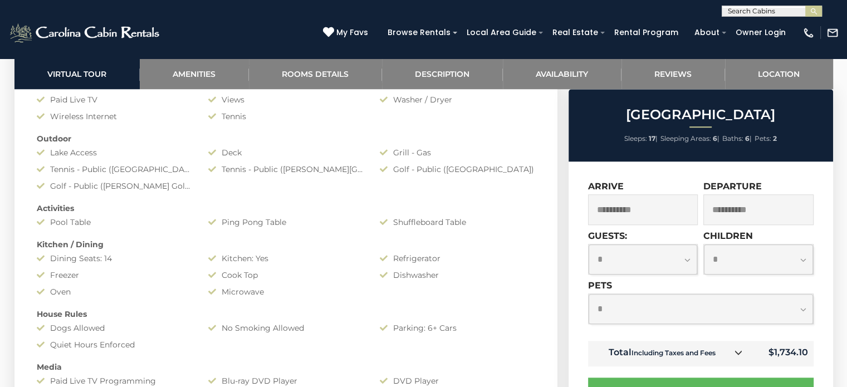
click at [704, 245] on select "**********" at bounding box center [758, 259] width 109 height 30
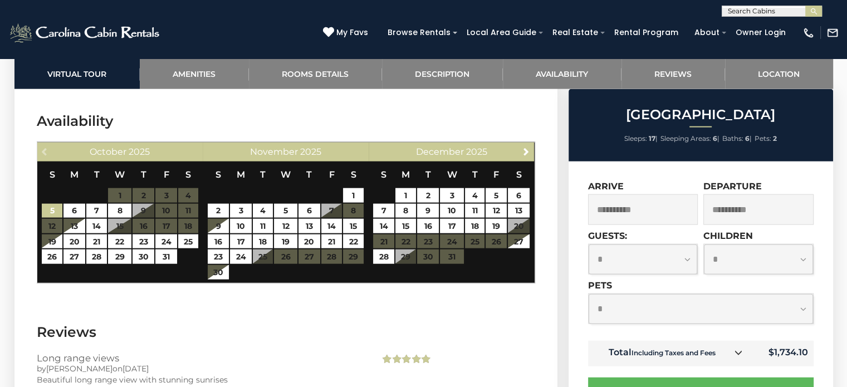
scroll to position [2654, 0]
